Goal: Book appointment/travel/reservation

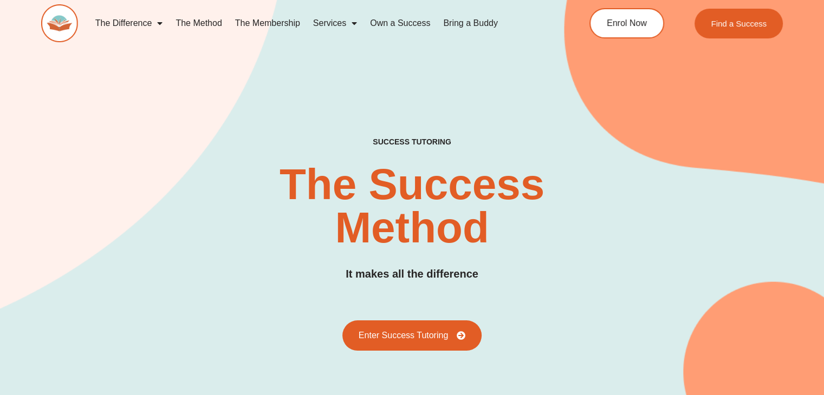
drag, startPoint x: 0, startPoint y: 0, endPoint x: 243, endPoint y: 38, distance: 246.2
click at [243, 38] on div "The Difference Personalised Program Inspirational Tutors Motivational Learning …" at bounding box center [293, 23] width 505 height 38
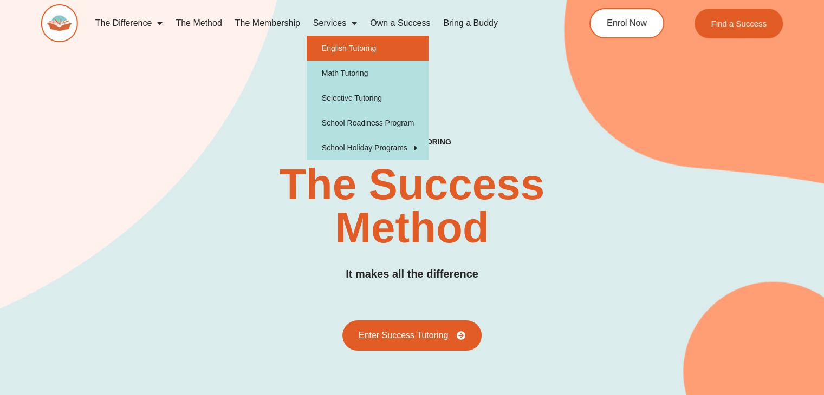
click at [336, 42] on link "English Tutoring" at bounding box center [368, 48] width 122 height 25
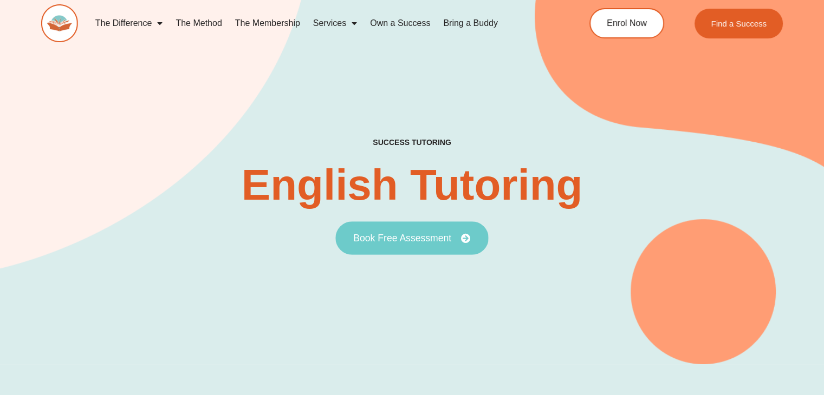
click at [400, 240] on span "Book Free Assessment" at bounding box center [402, 238] width 98 height 10
